Goal: Information Seeking & Learning: Learn about a topic

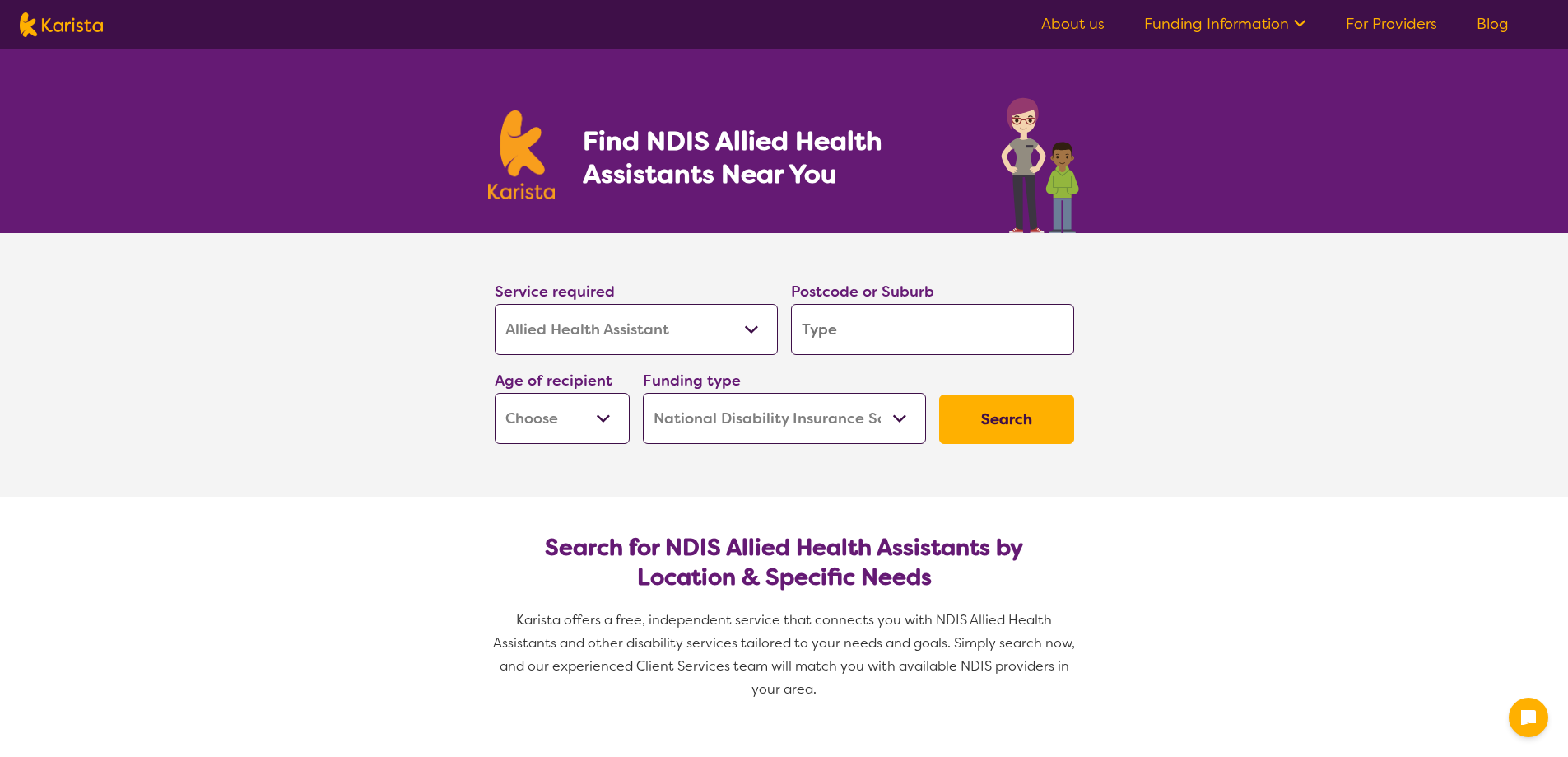
select select "Allied Health Assistant"
select select "NDIS"
select select "Allied Health Assistant"
select select "NDIS"
type input "4306"
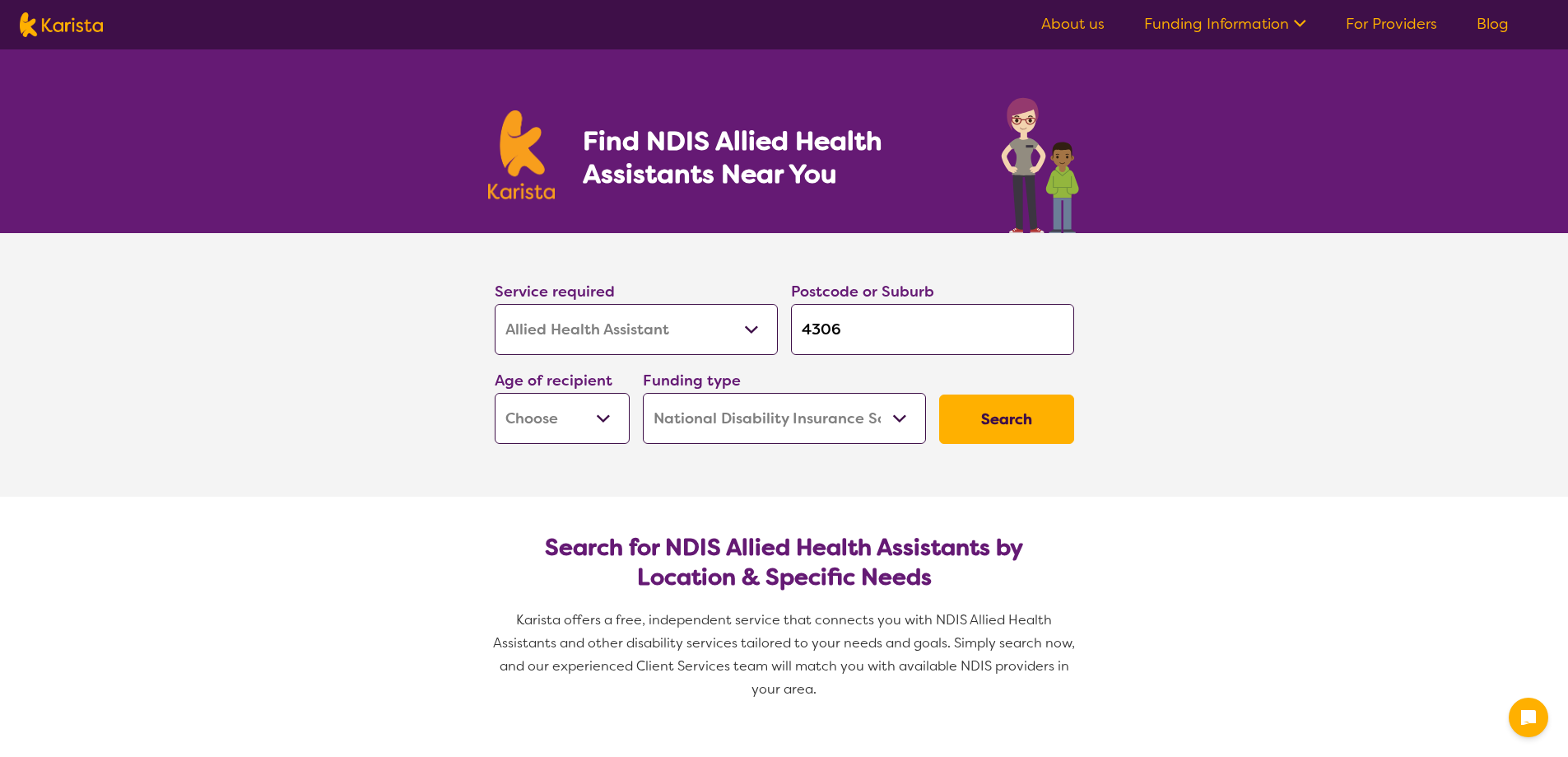
type input "4306"
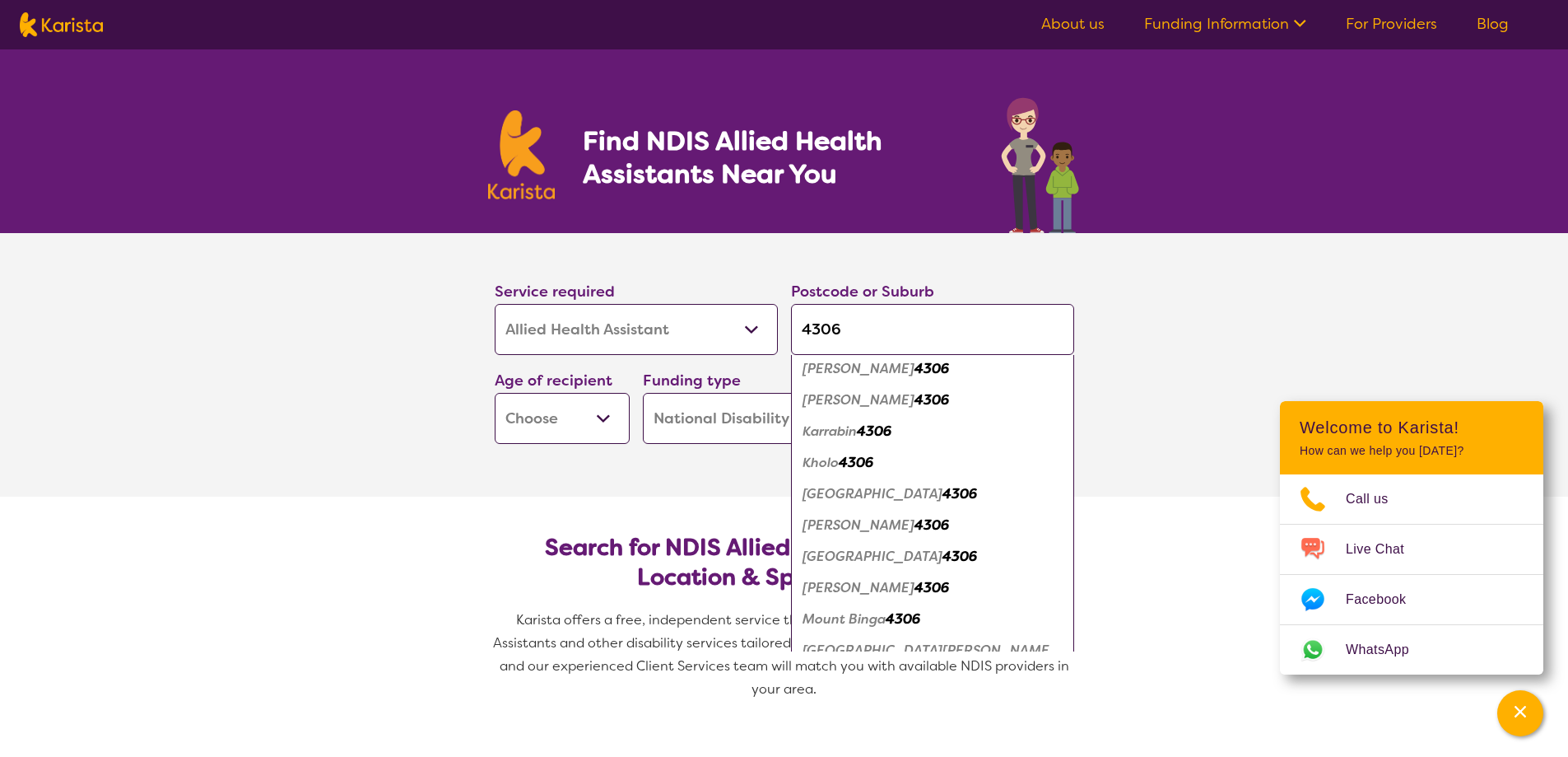
scroll to position [824, 0]
click at [854, 396] on em "[PERSON_NAME]" at bounding box center [859, 396] width 112 height 17
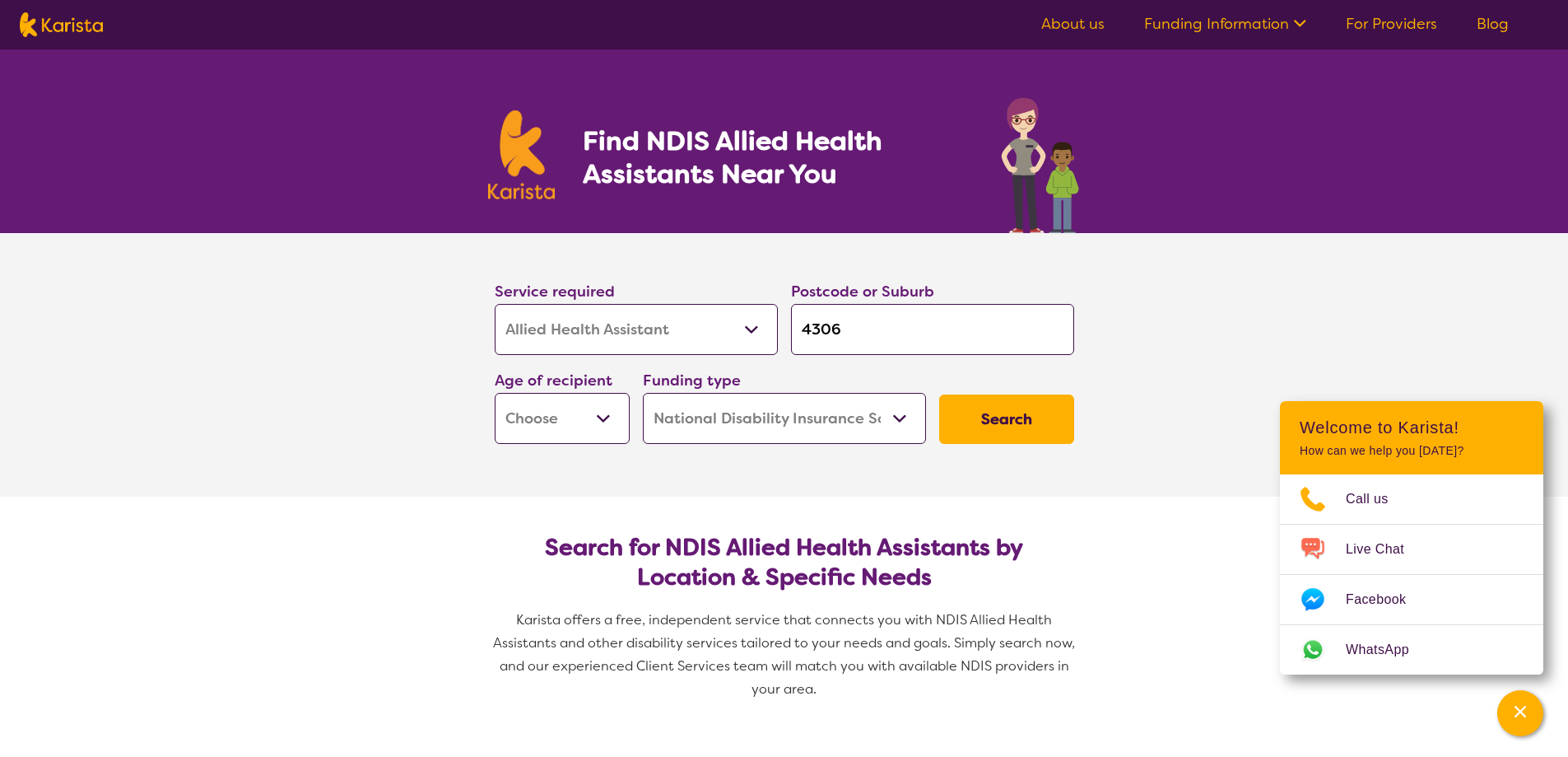
click at [878, 321] on input "4306" at bounding box center [933, 329] width 283 height 51
click at [311, 367] on section "Service required Allied Health Assistant Assessment ([MEDICAL_DATA] or [MEDICAL…" at bounding box center [784, 365] width 1568 height 263
click at [531, 423] on select "Early Childhood - 0 to 9 Child - 10 to 11 Adolescent - 12 to 17 Adult - 18 to 6…" at bounding box center [562, 418] width 135 height 51
select select "AD"
click at [495, 393] on select "Early Childhood - 0 to 9 Child - 10 to 11 Adolescent - 12 to 17 Adult - 18 to 6…" at bounding box center [562, 418] width 135 height 51
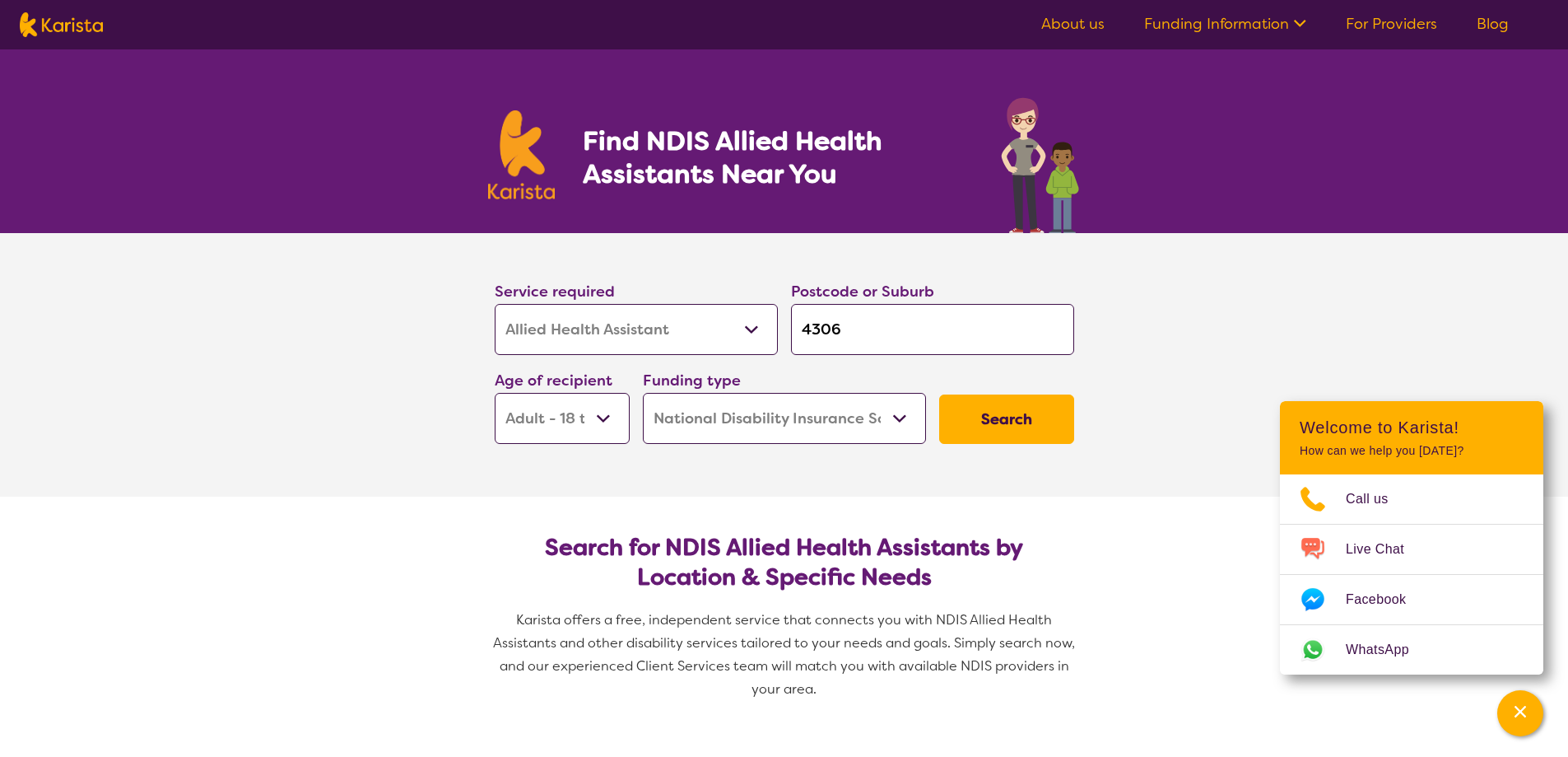
select select "AD"
click at [1000, 419] on button "Search" at bounding box center [1007, 419] width 135 height 49
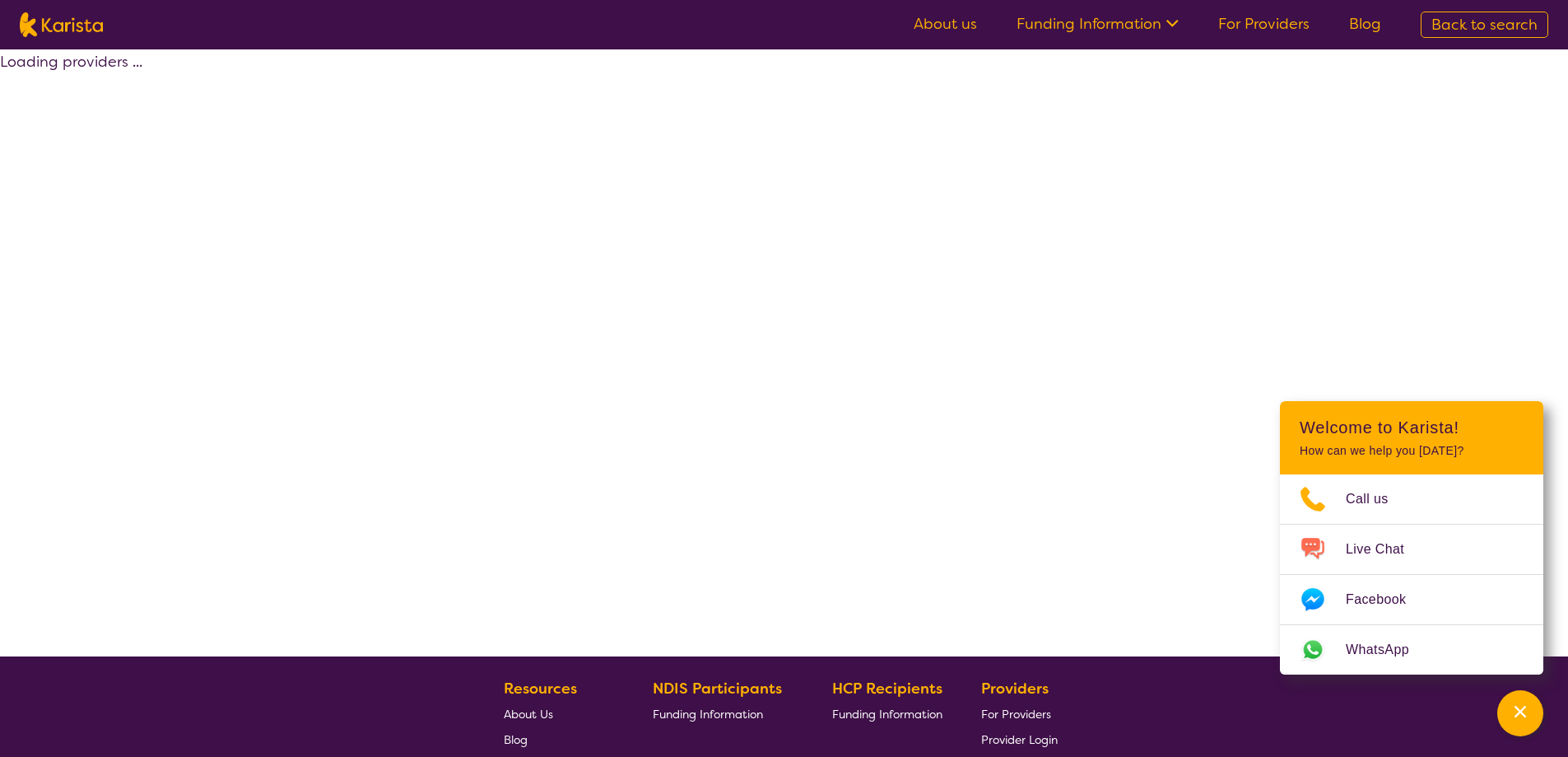
select select "NDIS"
select select "Allied Health Assistant"
select select "AD"
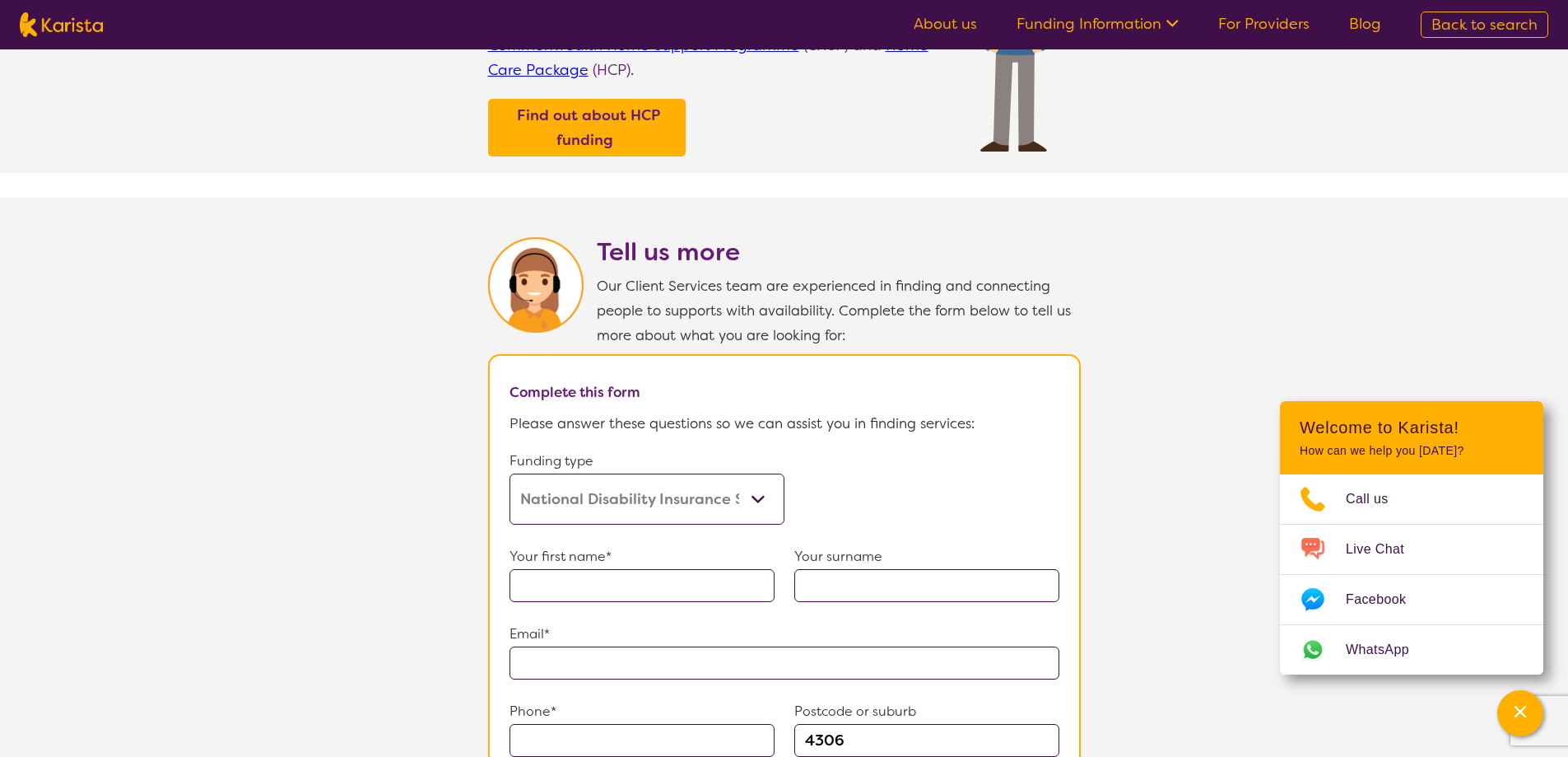
scroll to position [741, 0]
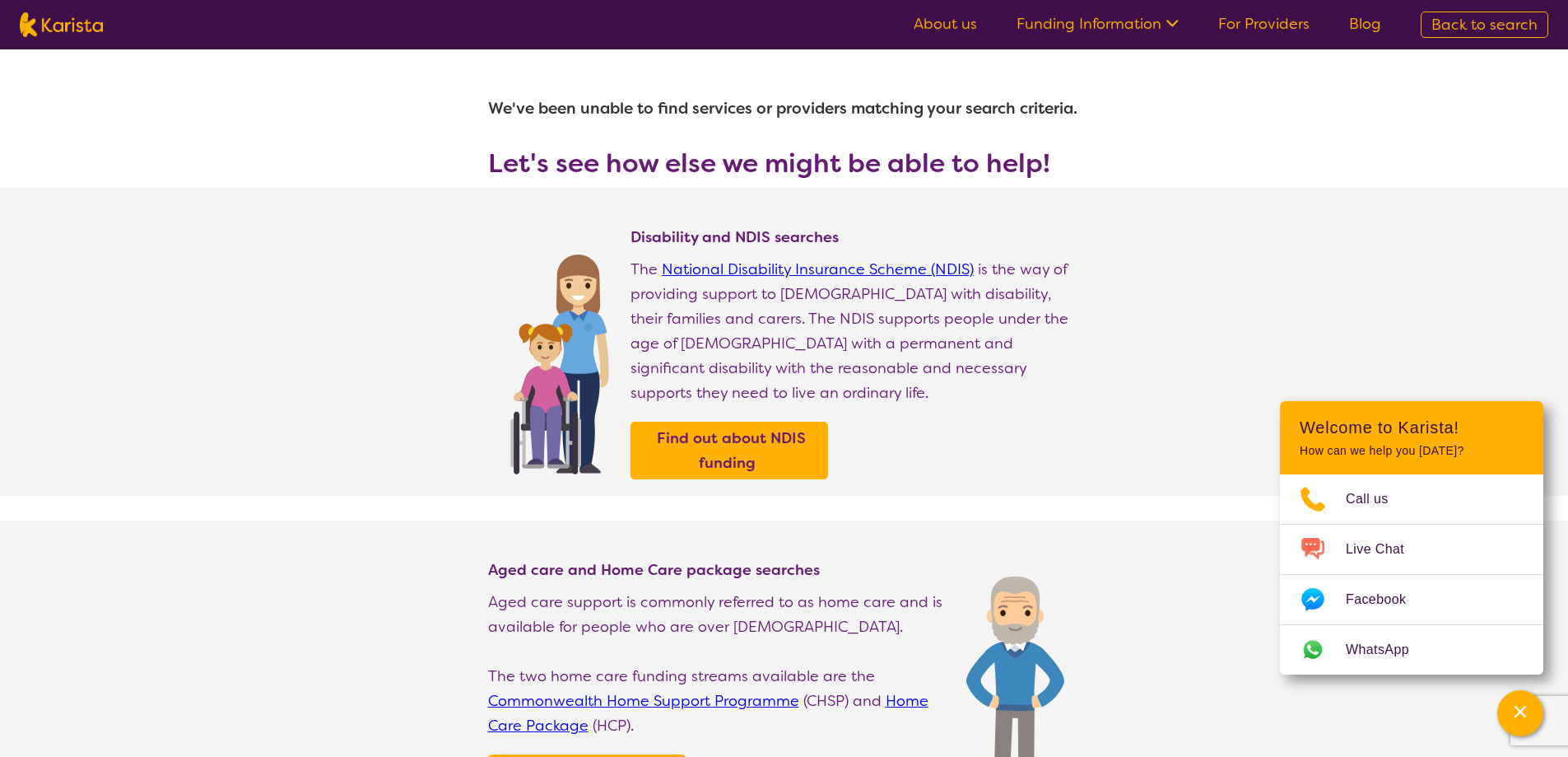
select select "Allied Health Assistant"
select select "AD"
select select "NDIS"
select select "Allied Health Assistant"
select select "AD"
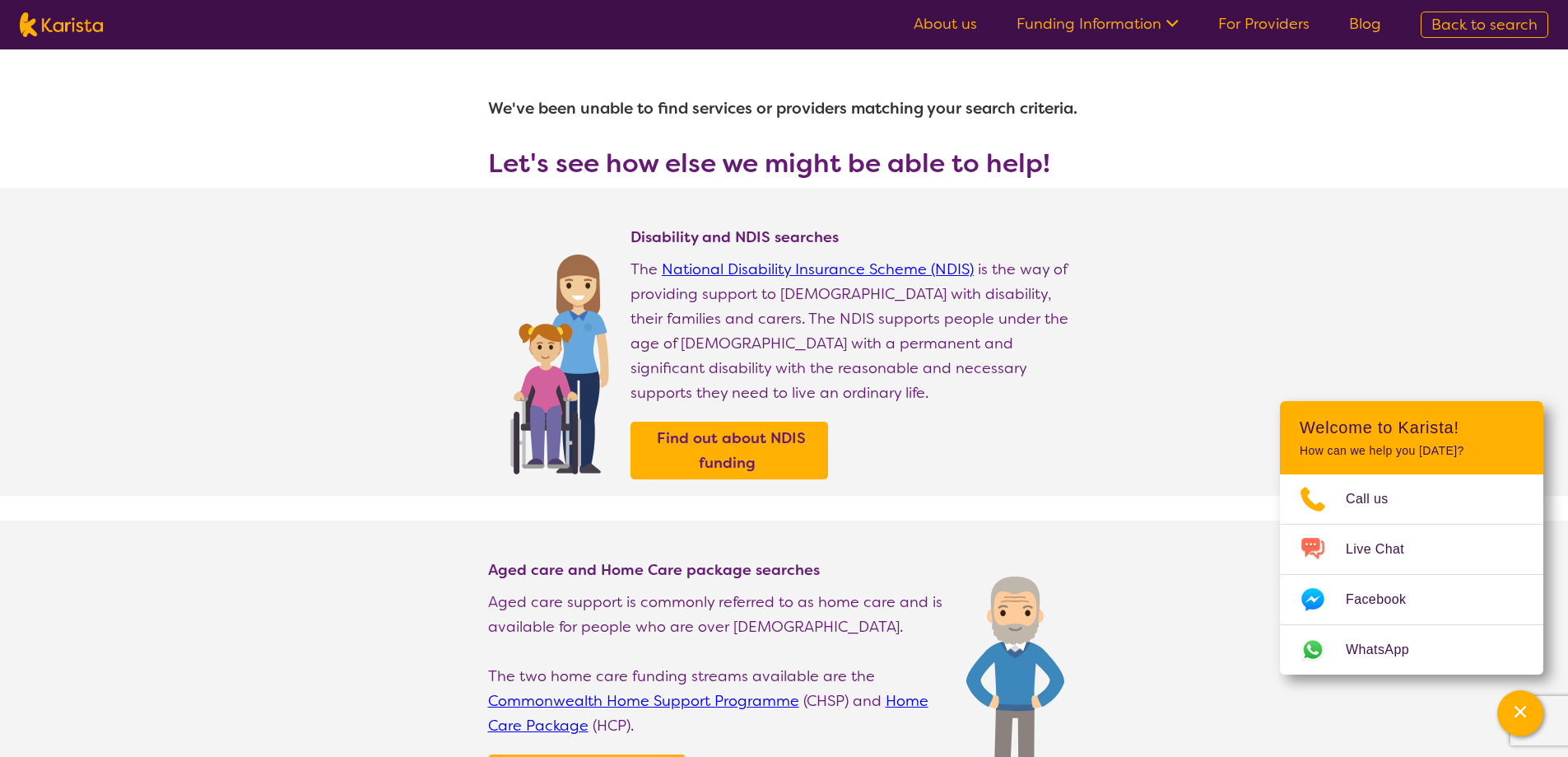
select select "NDIS"
